Goal: Task Accomplishment & Management: Manage account settings

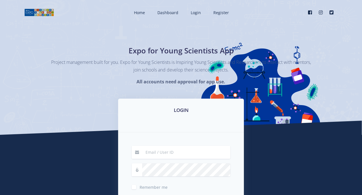
click at [164, 153] on input at bounding box center [186, 152] width 88 height 13
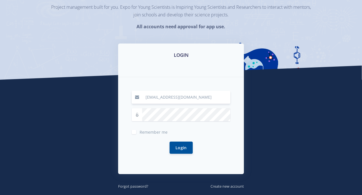
scroll to position [57, 0]
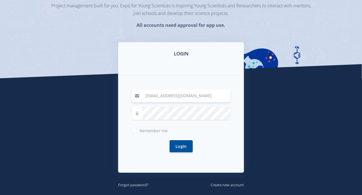
type input "[EMAIL_ADDRESS][DOMAIN_NAME]"
click at [176, 144] on button "Login" at bounding box center [181, 146] width 23 height 12
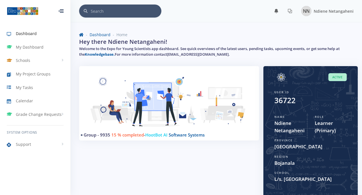
scroll to position [4, 4]
click at [289, 11] on icon at bounding box center [290, 11] width 5 height 5
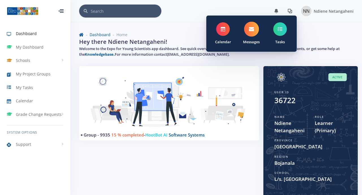
click at [248, 32] on span at bounding box center [251, 29] width 15 height 15
